Goal: Task Accomplishment & Management: Manage account settings

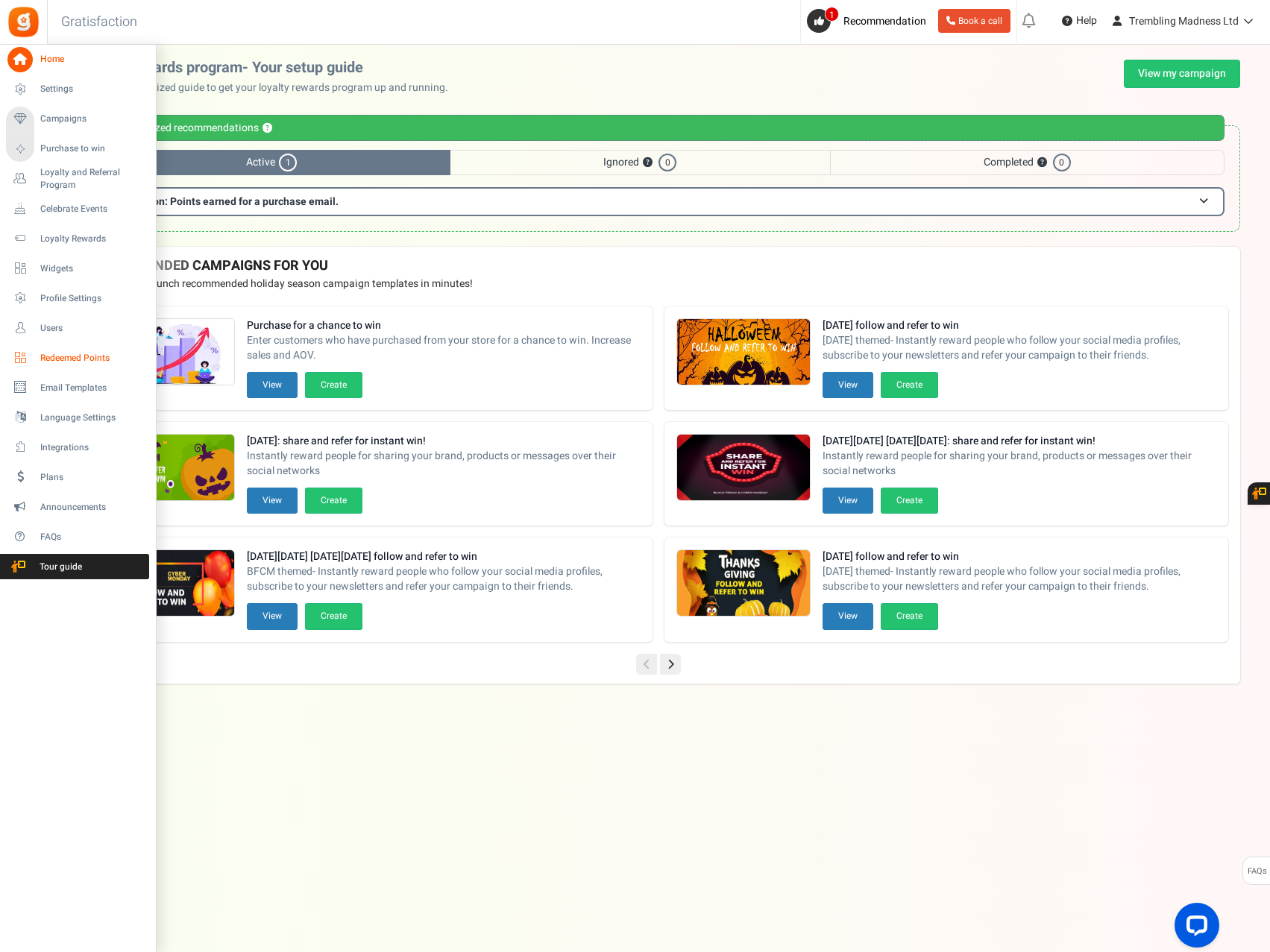
click at [62, 362] on span "Redeemed Points" at bounding box center [92, 358] width 105 height 13
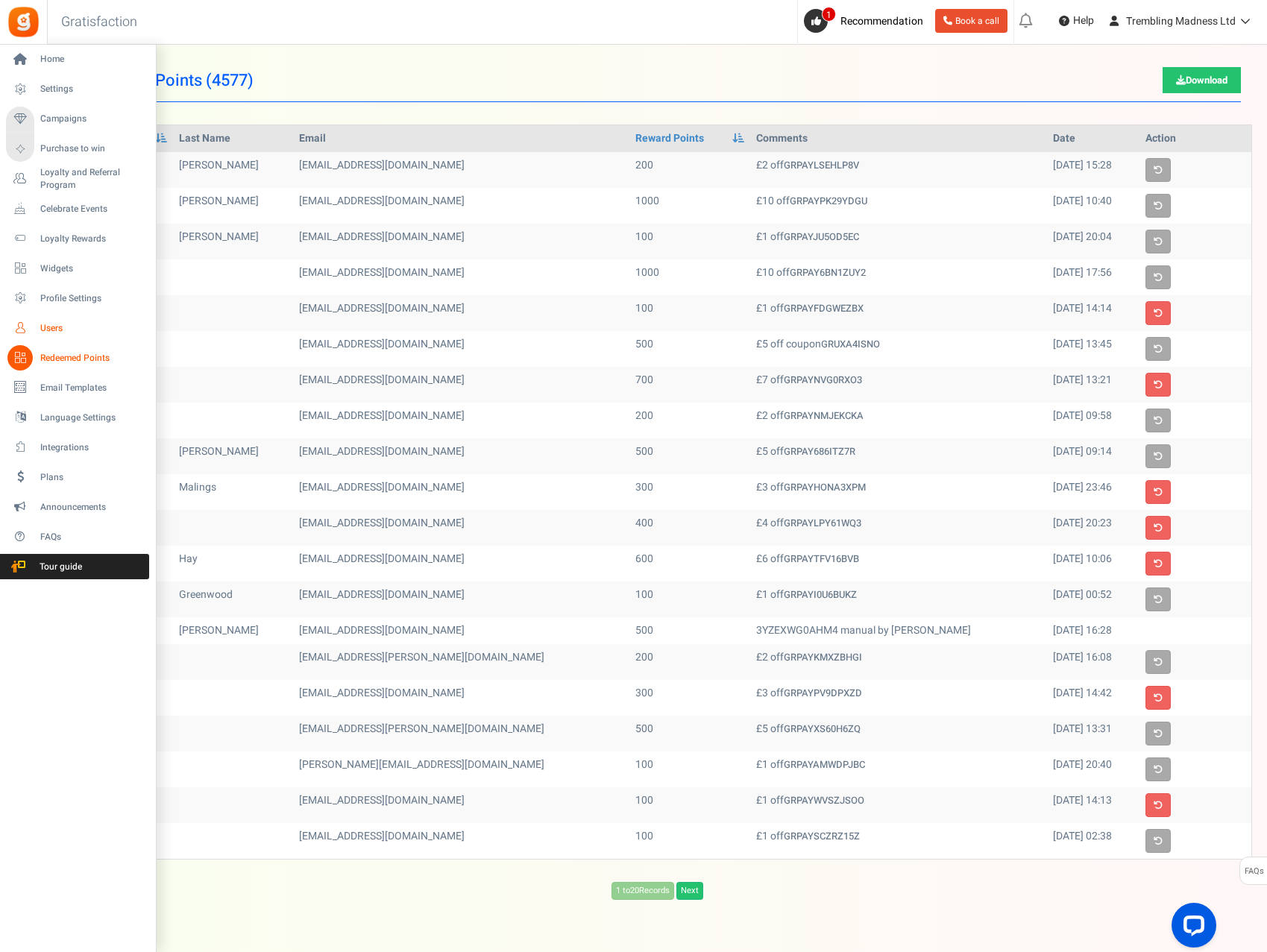
click at [58, 328] on span "Users" at bounding box center [92, 327] width 105 height 13
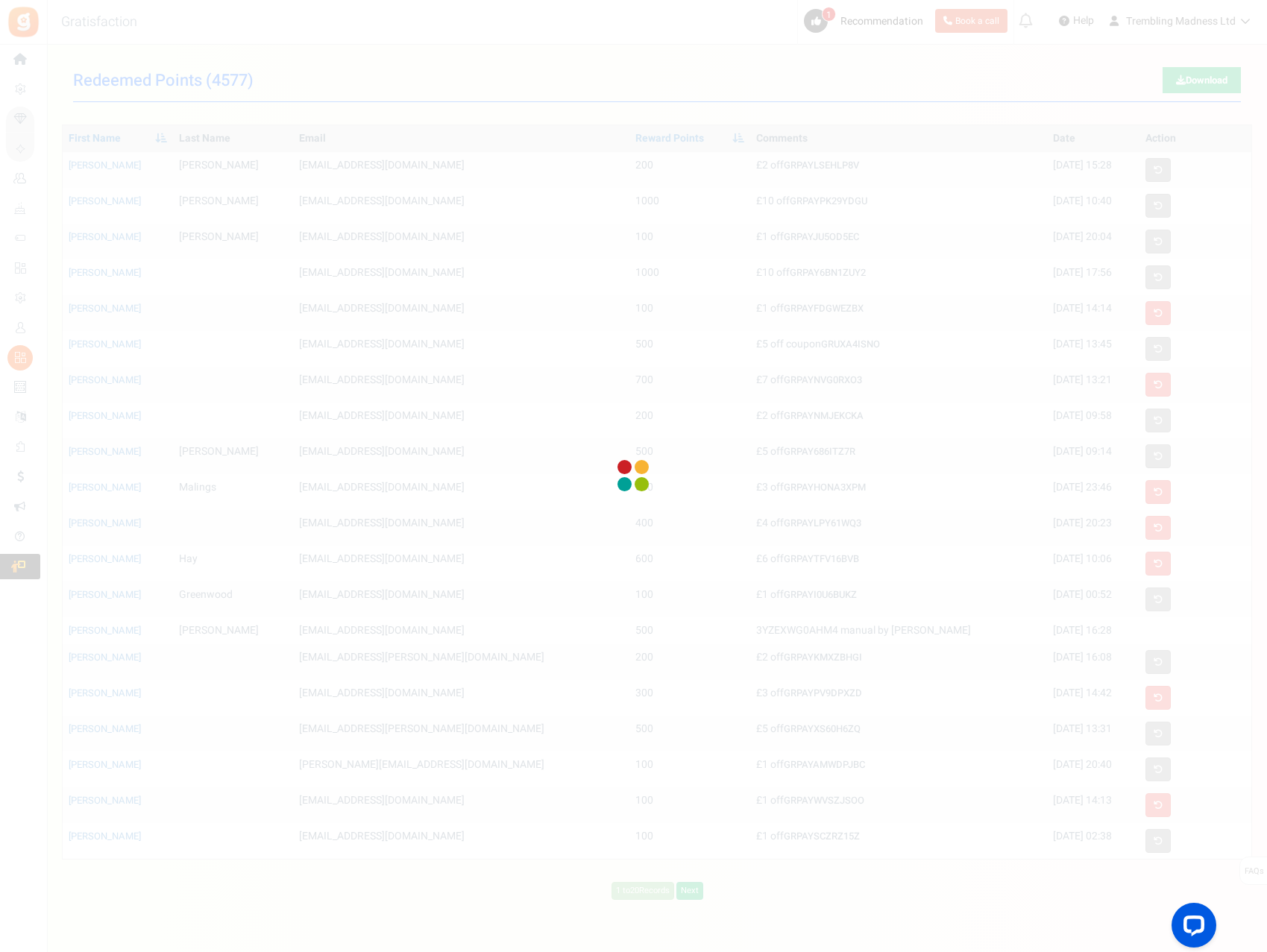
click at [48, 325] on div at bounding box center [634, 476] width 1267 height 952
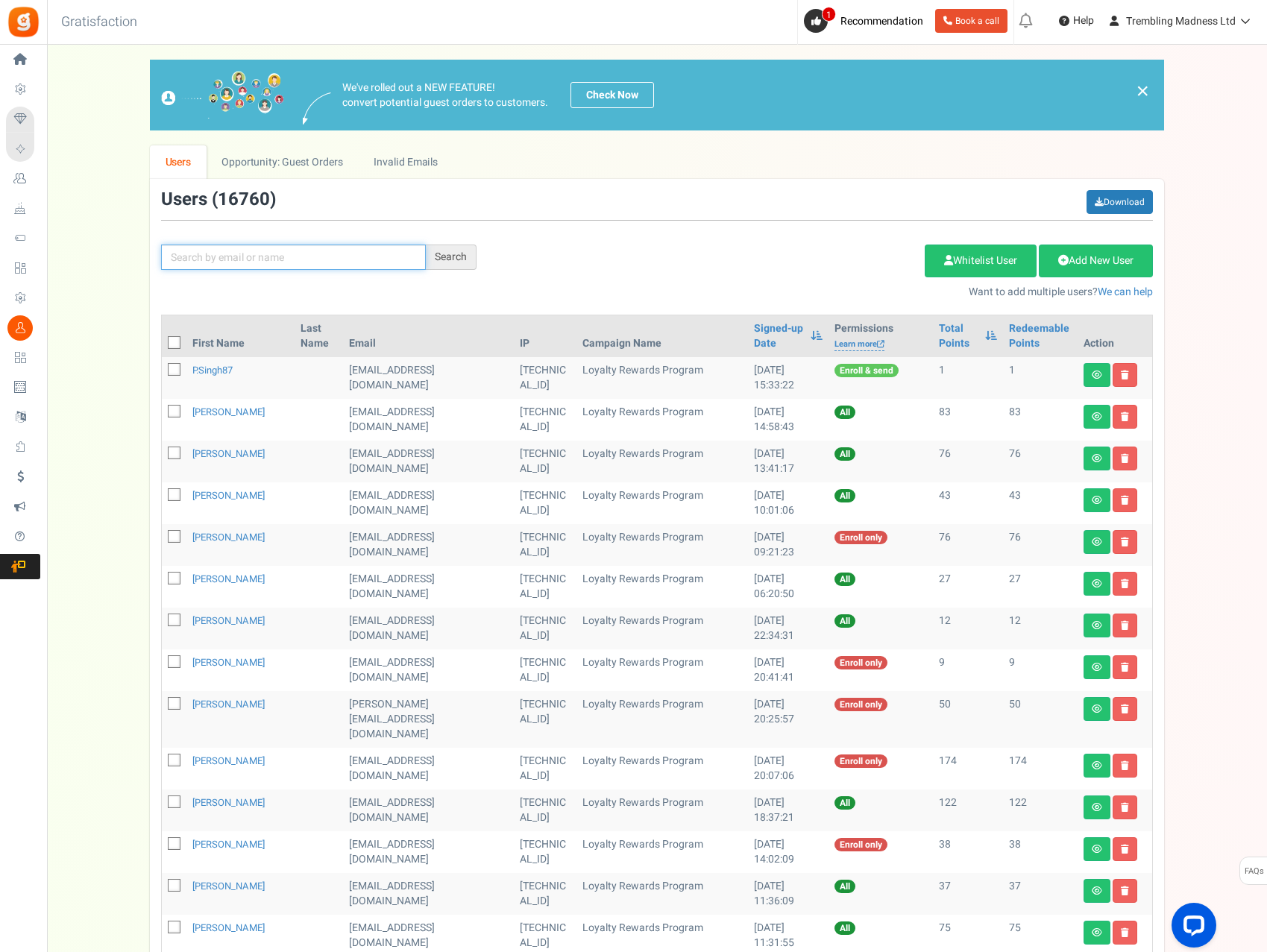
click at [233, 265] on input "text" at bounding box center [293, 257] width 265 height 25
click at [445, 256] on div "Search" at bounding box center [451, 257] width 51 height 25
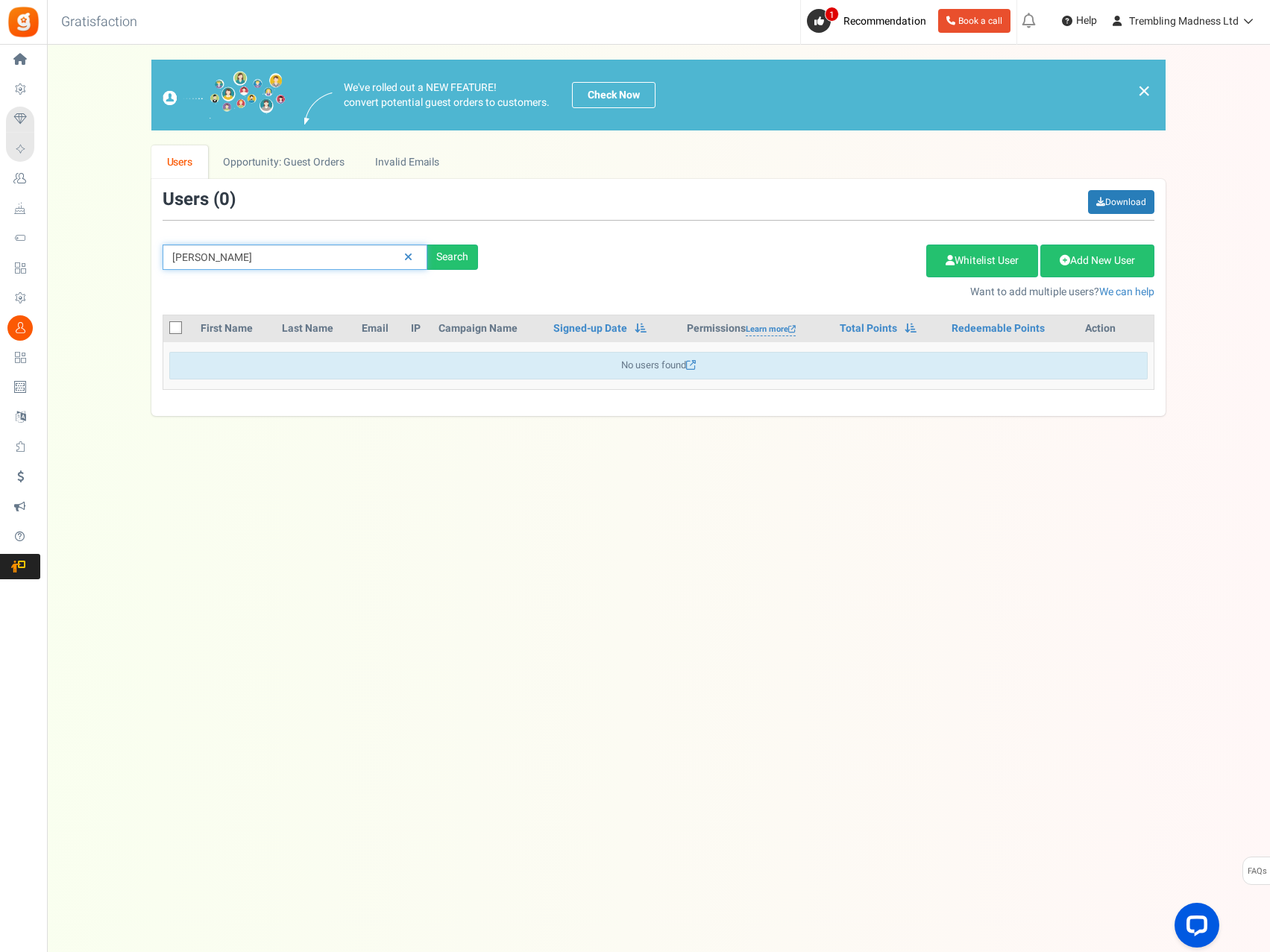
click at [242, 258] on input "[PERSON_NAME]" at bounding box center [294, 257] width 265 height 25
type input "singh"
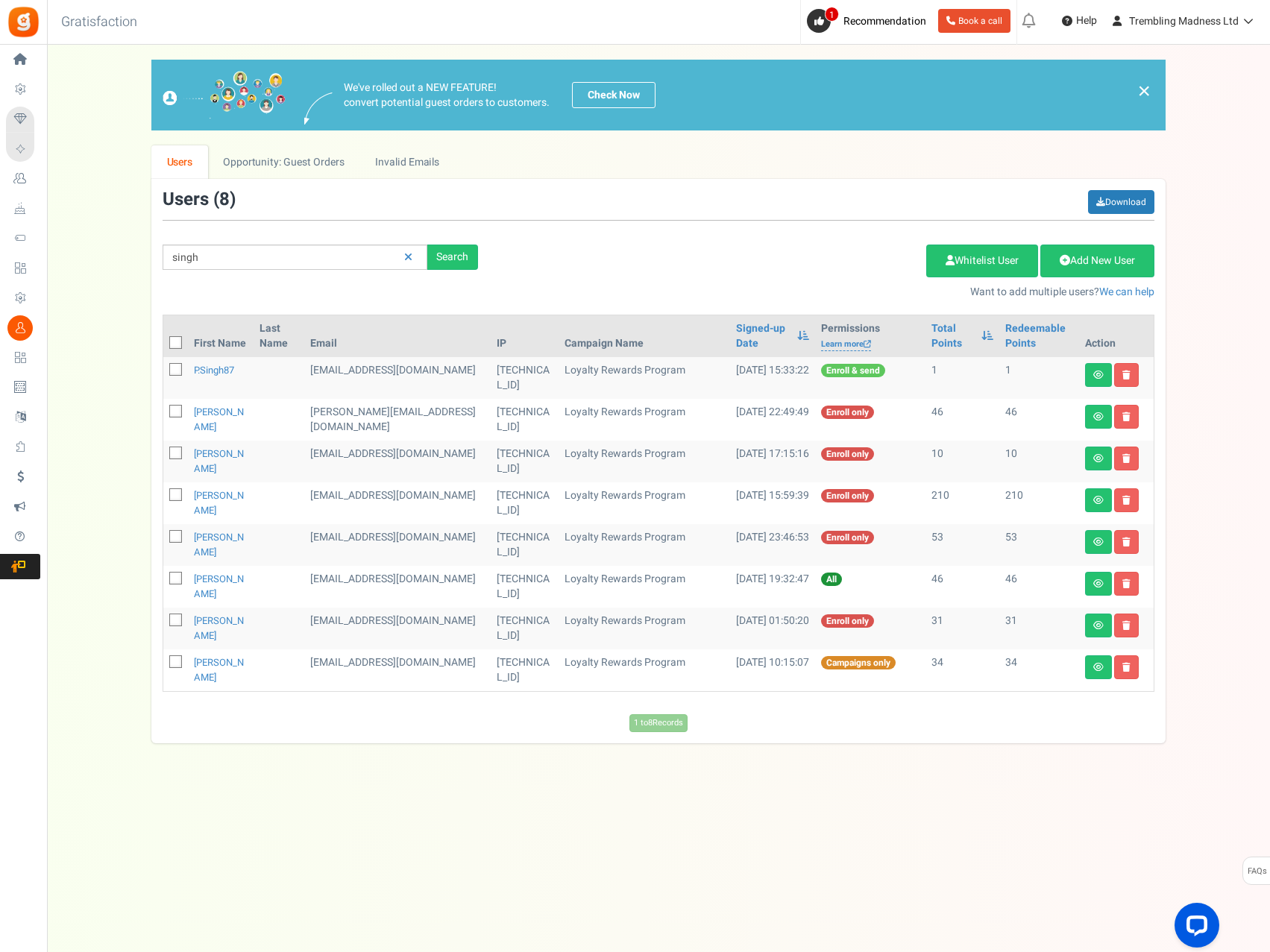
click at [828, 370] on span "Enroll & send" at bounding box center [854, 370] width 65 height 14
click at [199, 374] on link "p.singh87" at bounding box center [213, 369] width 40 height 14
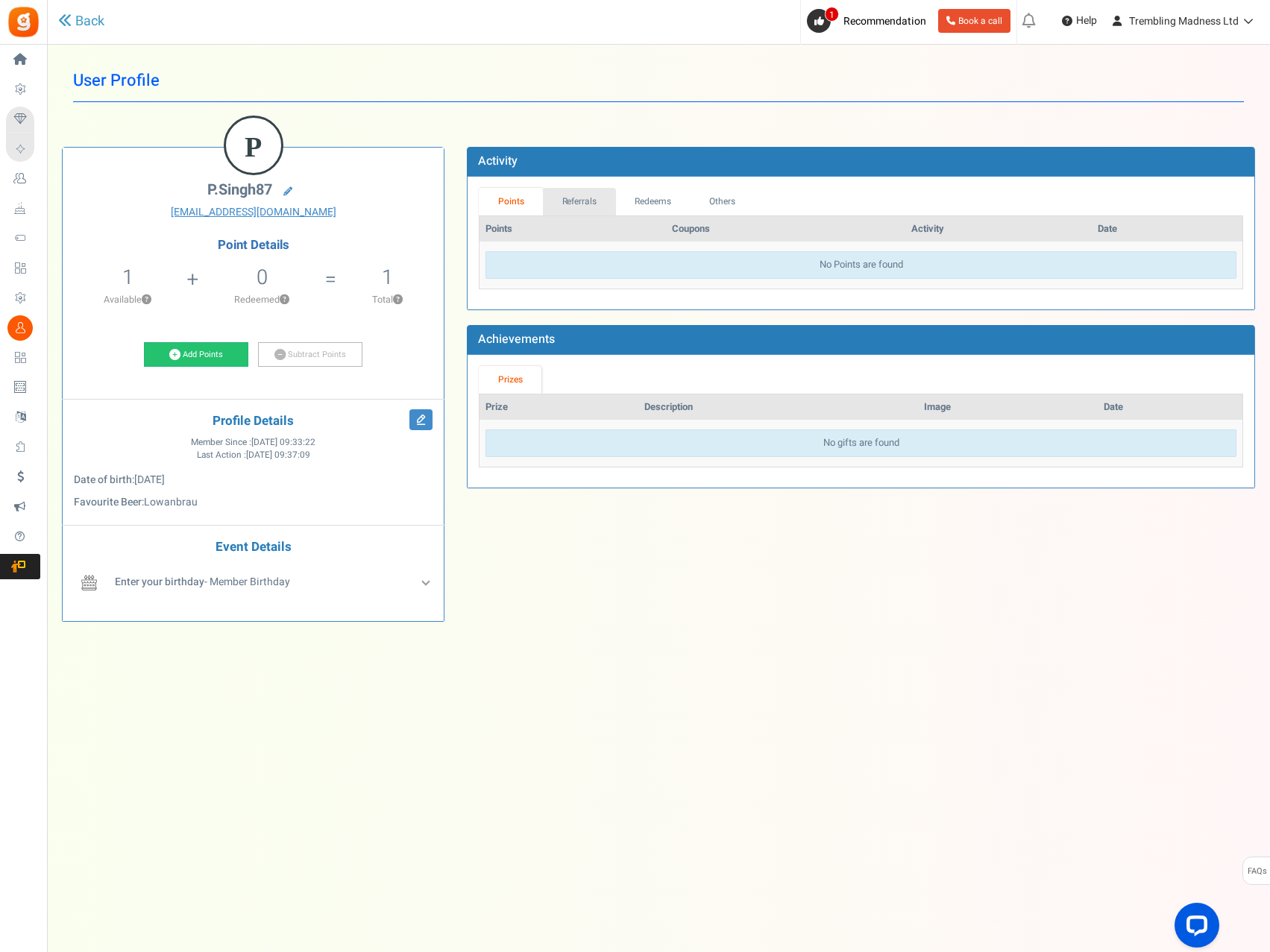
click at [585, 198] on link "Referrals" at bounding box center [579, 201] width 73 height 27
click at [649, 203] on link "Redeems" at bounding box center [653, 201] width 74 height 27
click at [722, 195] on link "Others" at bounding box center [722, 201] width 65 height 27
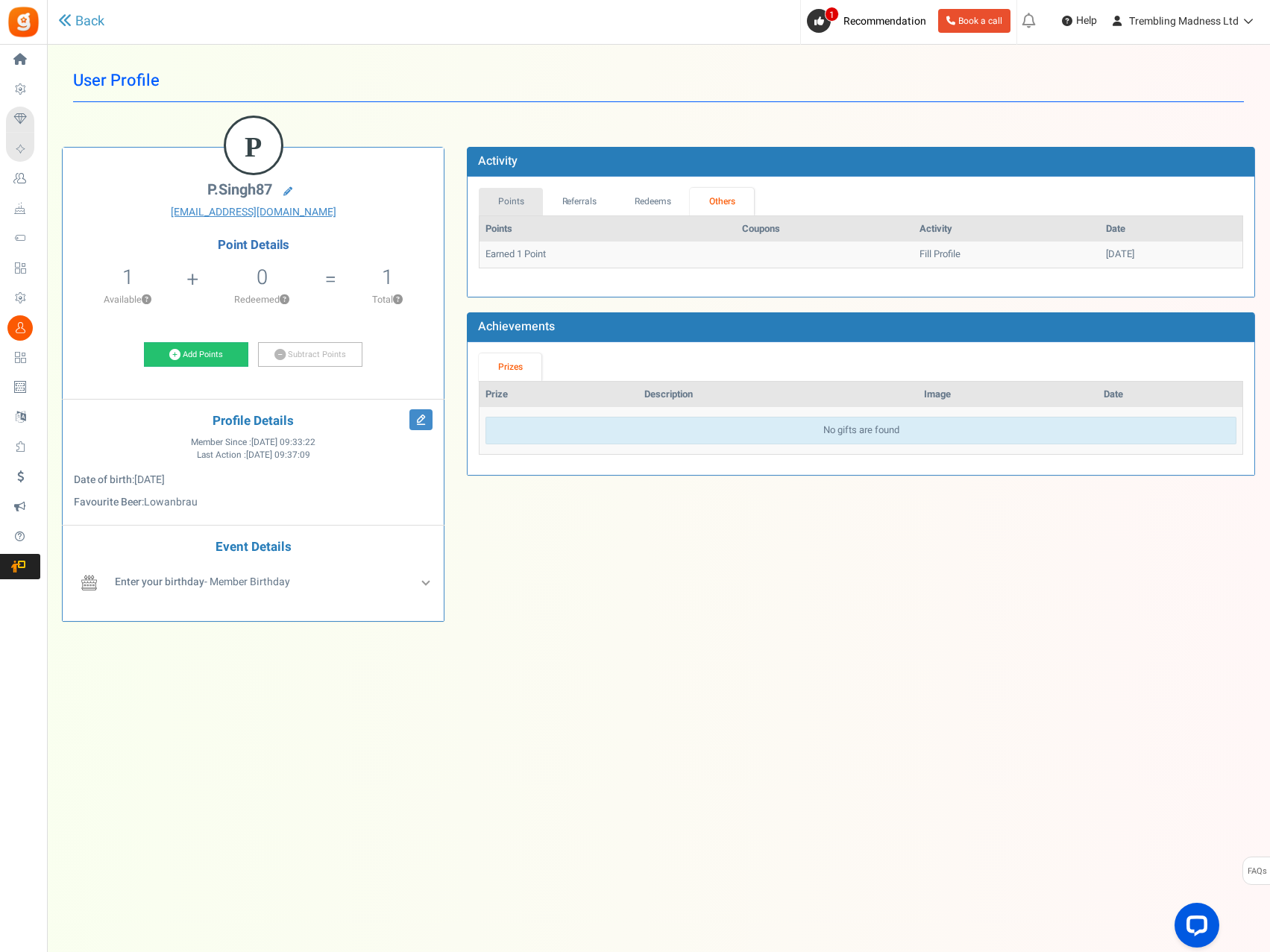
click at [508, 205] on link "Points" at bounding box center [511, 201] width 65 height 27
